Goal: Information Seeking & Learning: Learn about a topic

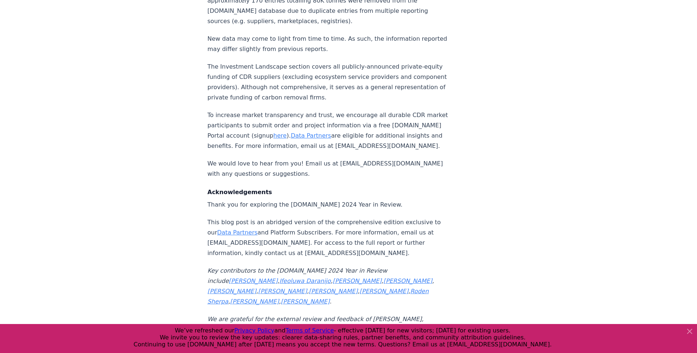
scroll to position [7681, 0]
click at [408, 218] on p "This blog post is an abridged version of the comprehensive edition exclusive to…" at bounding box center [328, 238] width 243 height 41
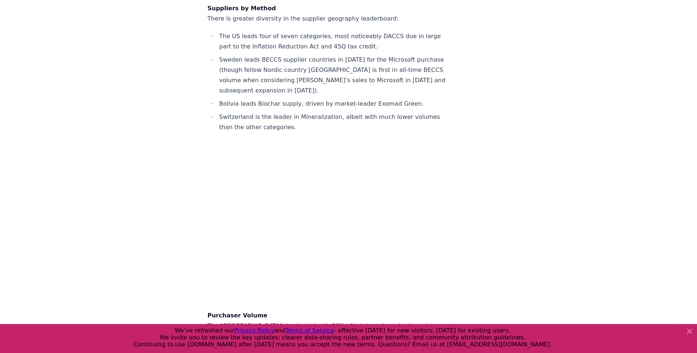
scroll to position [5881, 0]
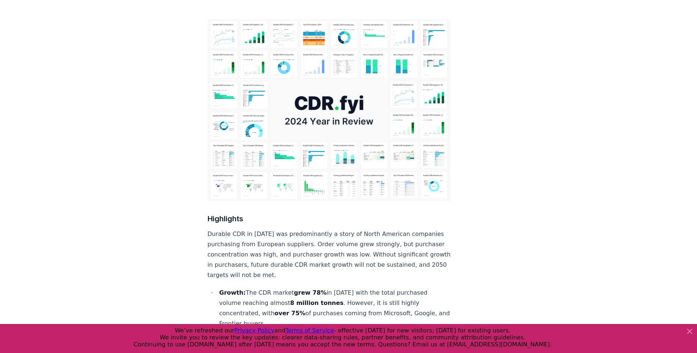
scroll to position [0, 0]
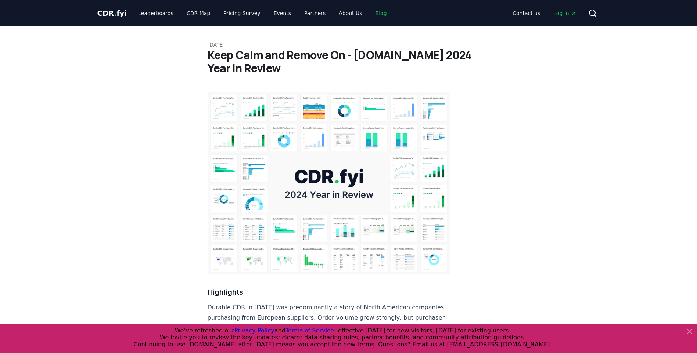
click at [369, 17] on link "Blog" at bounding box center [380, 13] width 23 height 13
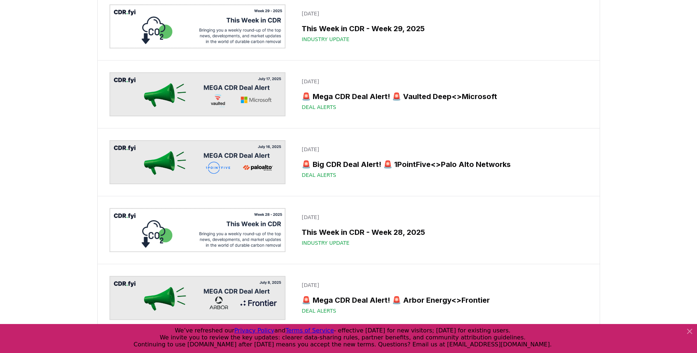
scroll to position [955, 0]
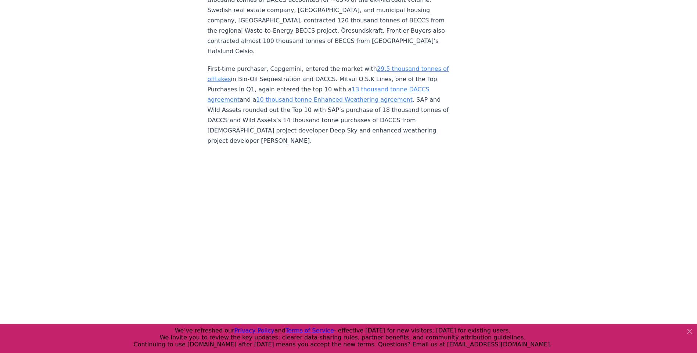
scroll to position [2203, 0]
